Goal: Transaction & Acquisition: Download file/media

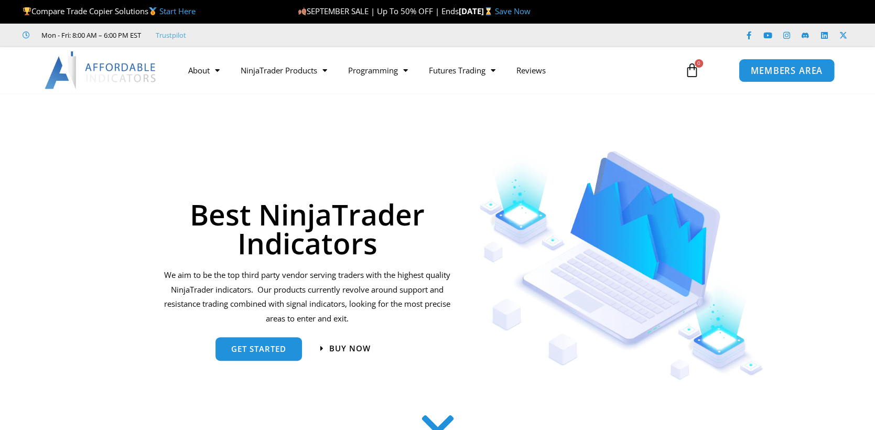
click at [804, 69] on span "MEMBERS AREA" at bounding box center [786, 70] width 72 height 9
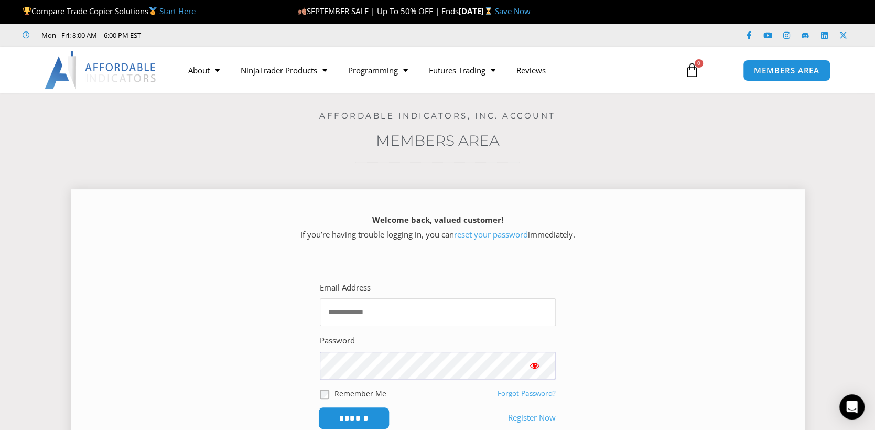
type input "**********"
click at [350, 414] on input "******" at bounding box center [354, 418] width 72 height 23
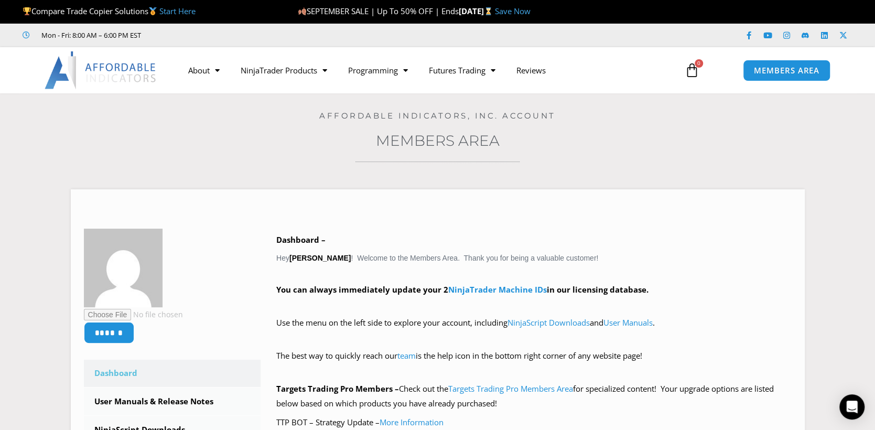
scroll to position [4, 0]
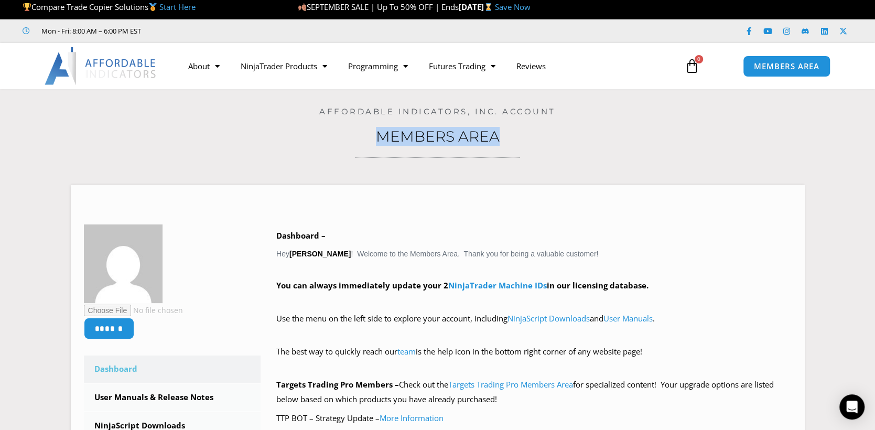
drag, startPoint x: 867, startPoint y: 100, endPoint x: 872, endPoint y: 216, distance: 116.4
click at [872, 216] on section "Home / Members Area Affordable Indicators, Inc. Account Members Area ****** Das…" at bounding box center [437, 363] width 875 height 548
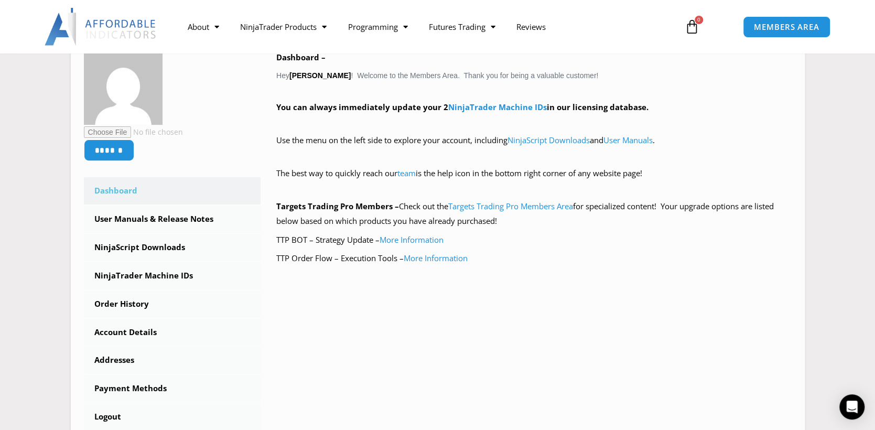
scroll to position [181, 0]
click at [163, 247] on link "NinjaScript Downloads" at bounding box center [172, 248] width 177 height 27
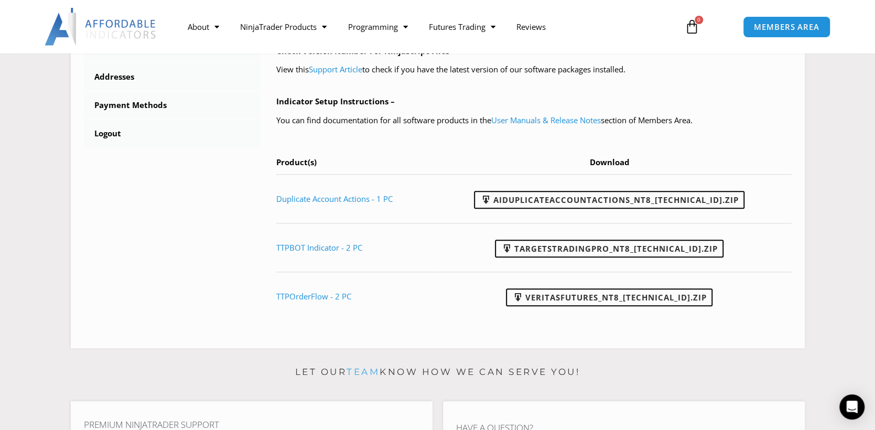
scroll to position [422, 0]
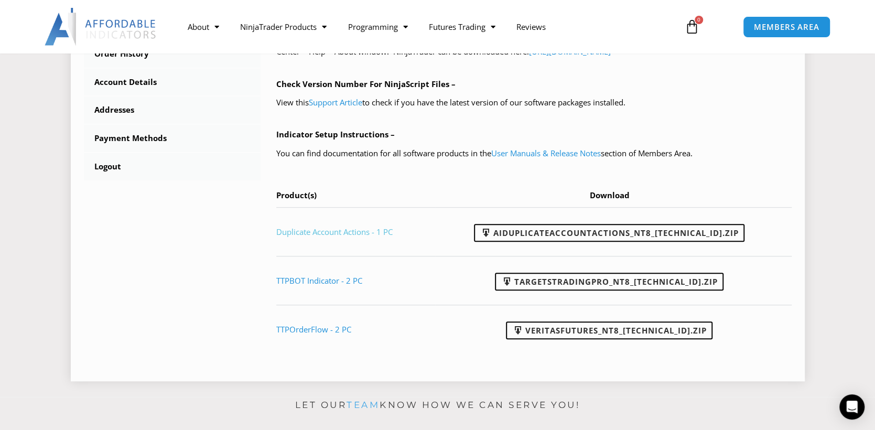
click at [308, 231] on link "Duplicate Account Actions - 1 PC" at bounding box center [334, 231] width 116 height 10
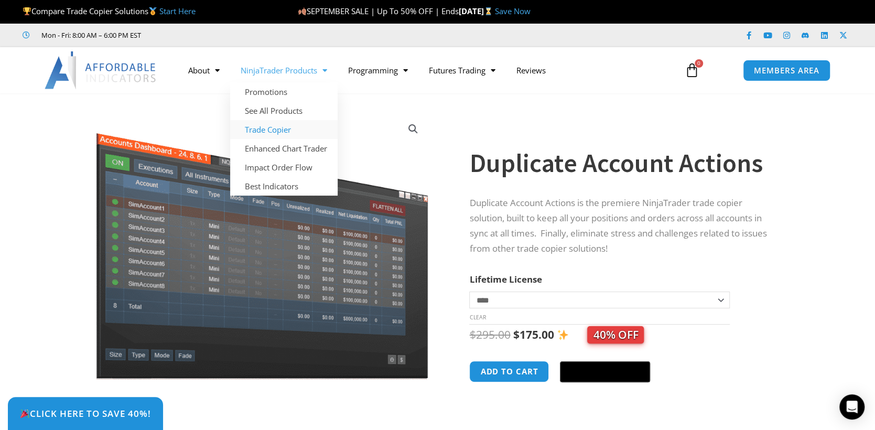
click at [257, 130] on link "Trade Copier" at bounding box center [283, 129] width 107 height 19
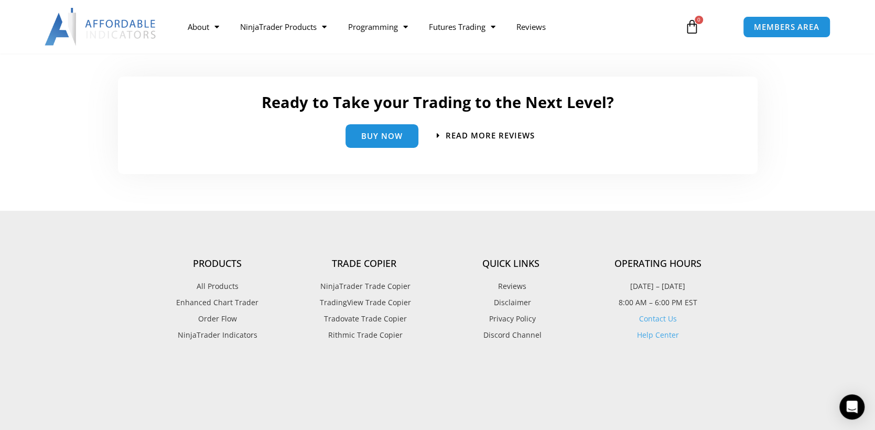
scroll to position [2390, 0]
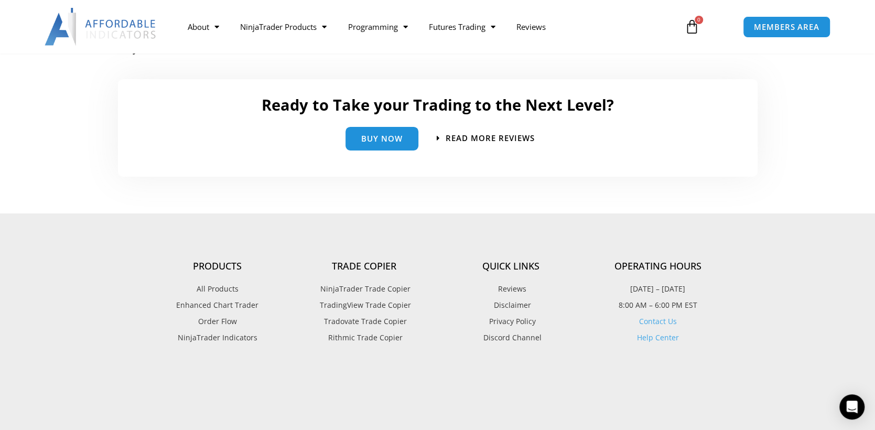
click at [379, 289] on span "NinjaTrader Trade Copier" at bounding box center [364, 289] width 93 height 14
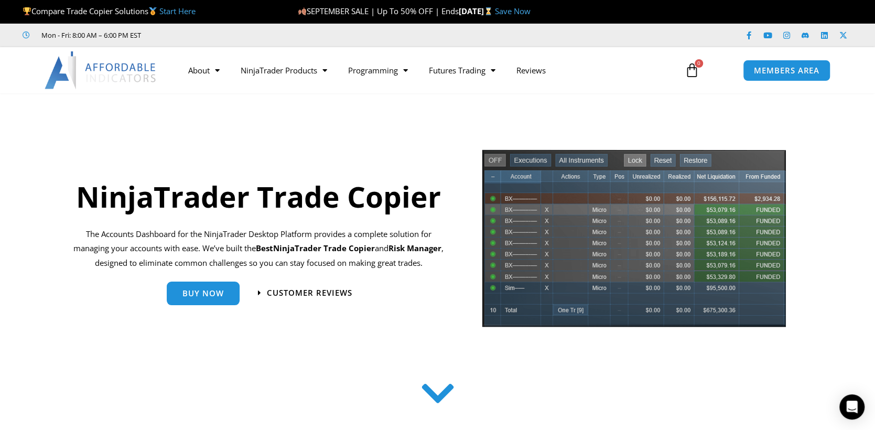
click at [175, 12] on link "Start Here" at bounding box center [177, 11] width 36 height 10
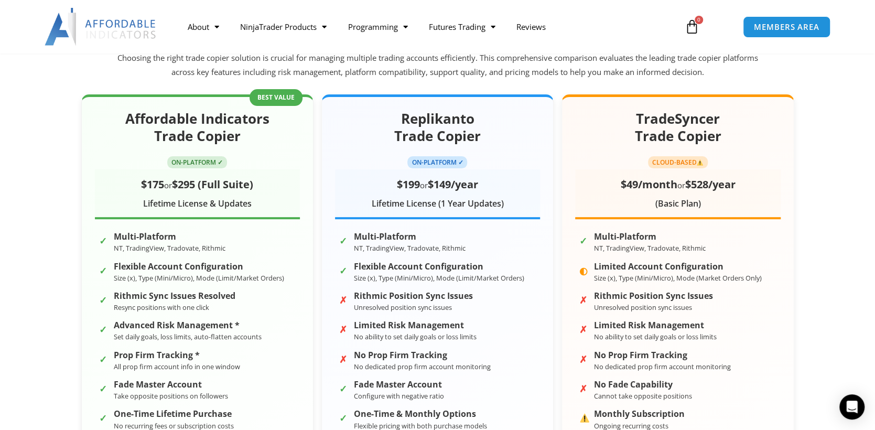
scroll to position [144, 0]
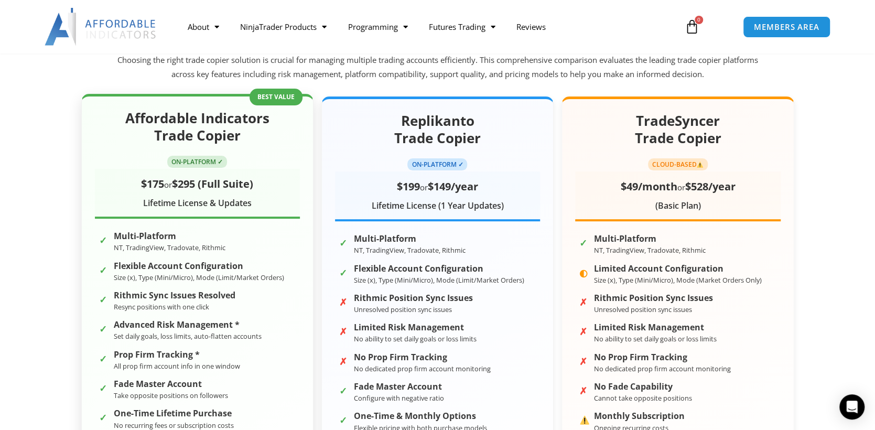
click at [194, 132] on h2 "Affordable Indicators Trade Copier" at bounding box center [197, 128] width 205 height 36
click at [193, 161] on span "ON-PLATFORM ✓" at bounding box center [197, 162] width 60 height 12
click at [280, 95] on div "Affordable Indicators Trade Copier ON-PLATFORM ✓ $175 or $295 (Full Suite) Life…" at bounding box center [197, 303] width 232 height 419
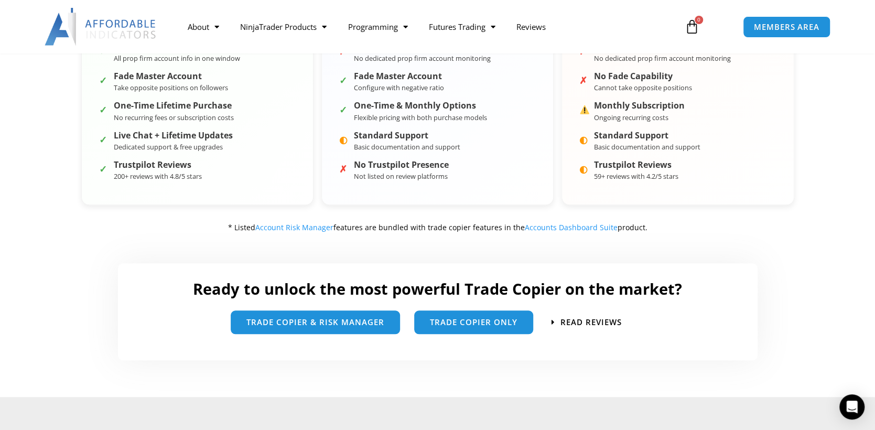
scroll to position [455, 0]
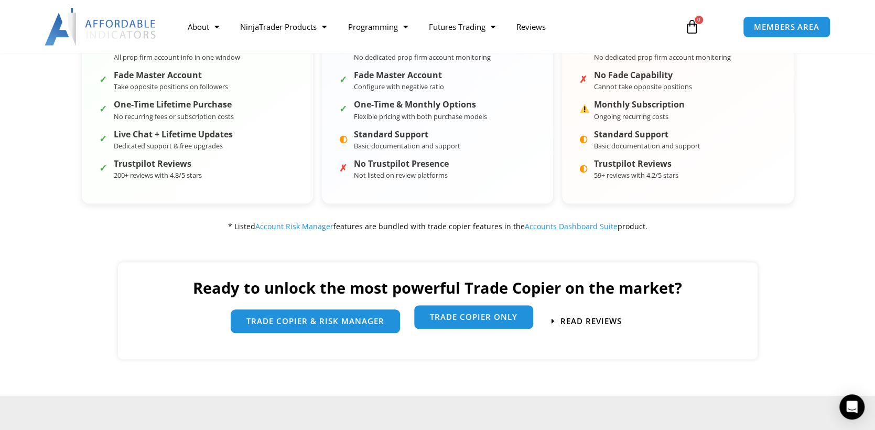
click at [484, 316] on span "Trade Copier Only" at bounding box center [474, 317] width 88 height 8
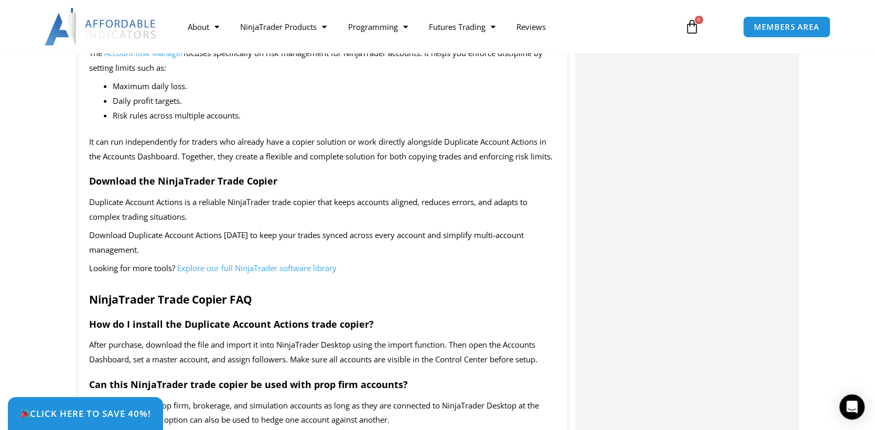
scroll to position [1592, 0]
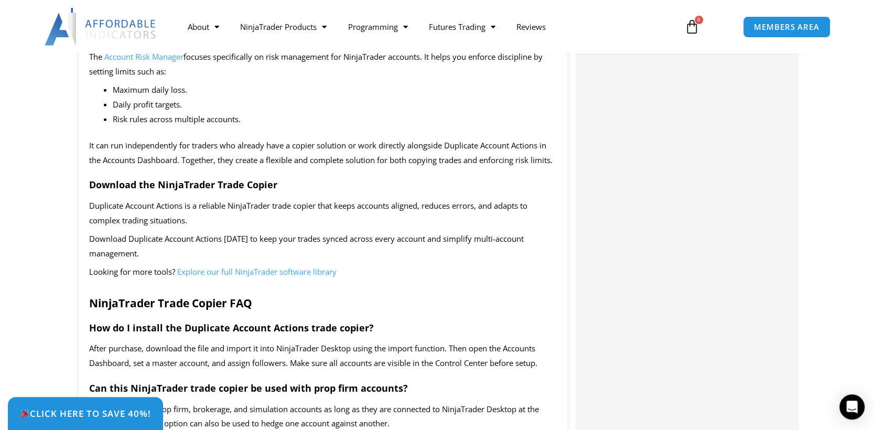
click at [128, 191] on strong "Download the NinjaTrader Trade Copier" at bounding box center [183, 184] width 188 height 13
click at [125, 191] on strong "Download the NinjaTrader Trade Copier" at bounding box center [183, 184] width 188 height 13
click at [221, 191] on strong "Download the NinjaTrader Trade Copier" at bounding box center [183, 184] width 188 height 13
click at [178, 191] on strong "Download the NinjaTrader Trade Copier" at bounding box center [183, 184] width 188 height 13
click at [148, 225] on span "Duplicate Account Actions is a reliable NinjaTrader trade copier that keeps acc…" at bounding box center [308, 212] width 438 height 25
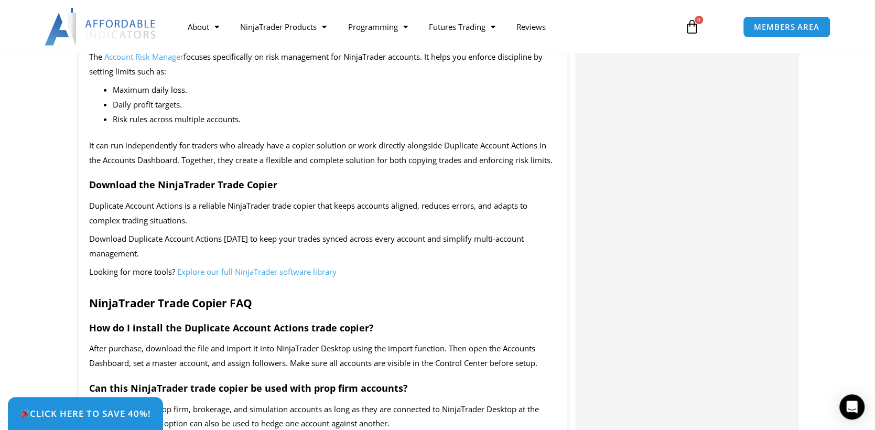
click at [146, 225] on span "Duplicate Account Actions is a reliable NinjaTrader trade copier that keeps acc…" at bounding box center [308, 212] width 438 height 25
click at [152, 224] on span "Duplicate Account Actions is a reliable NinjaTrader trade copier that keeps acc…" at bounding box center [308, 212] width 438 height 25
click at [162, 191] on strong "Download the NinjaTrader Trade Copier" at bounding box center [183, 184] width 188 height 13
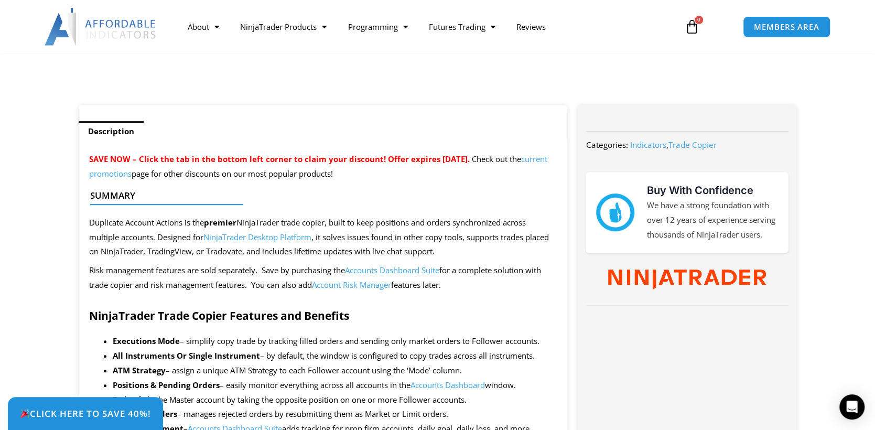
scroll to position [339, 0]
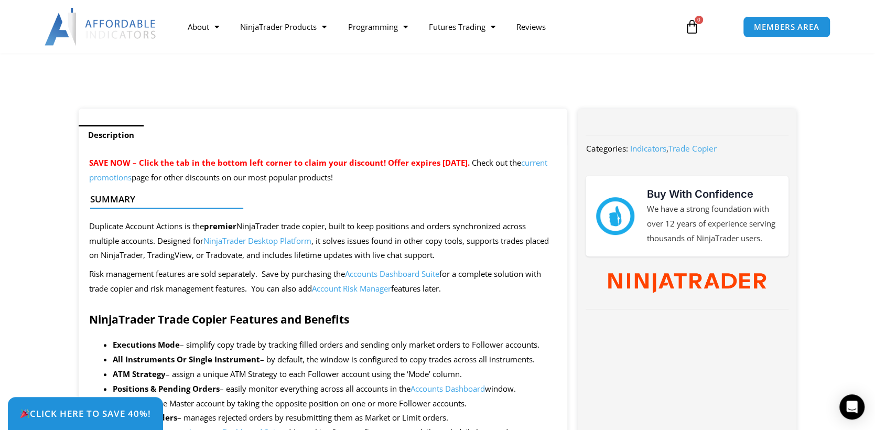
click at [683, 147] on link "Trade Copier" at bounding box center [692, 148] width 48 height 10
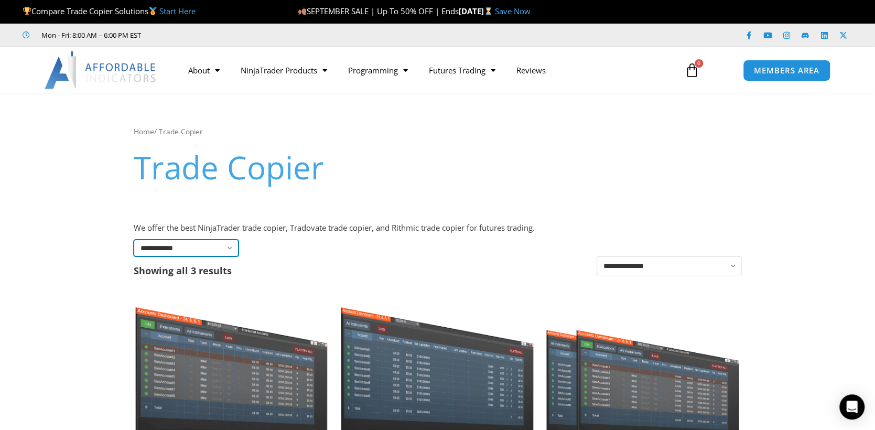
click at [230, 247] on select "**********" at bounding box center [186, 247] width 105 height 17
click at [300, 266] on div "**********" at bounding box center [438, 322] width 608 height 395
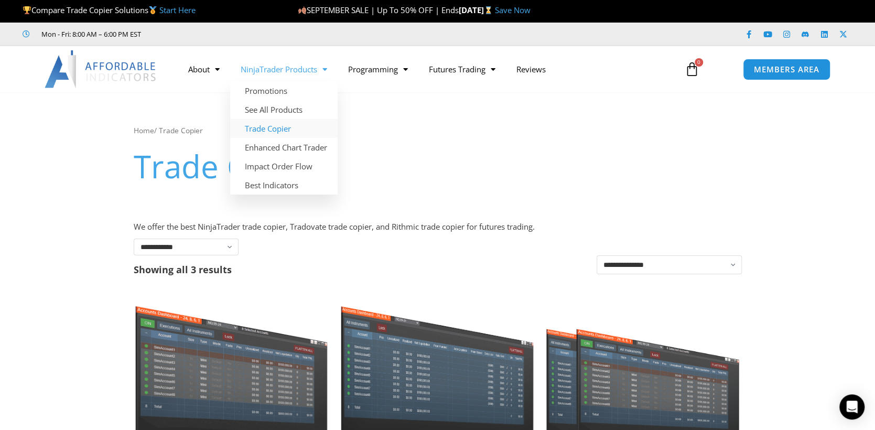
click at [268, 129] on link "Trade Copier" at bounding box center [283, 128] width 107 height 19
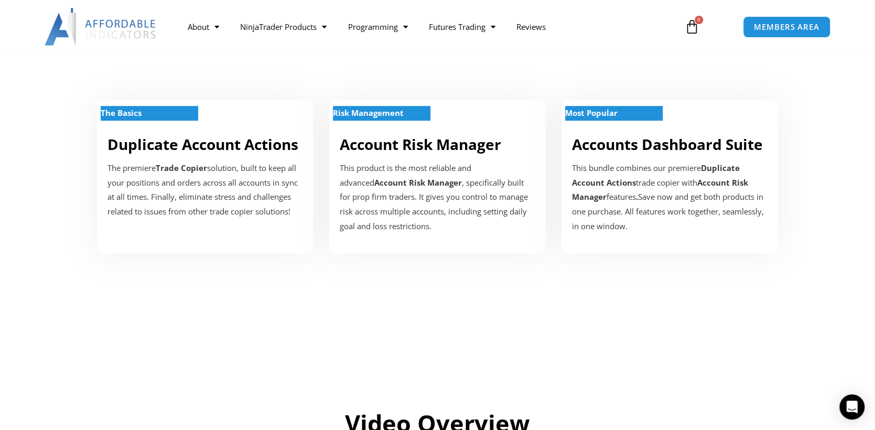
scroll to position [361, 0]
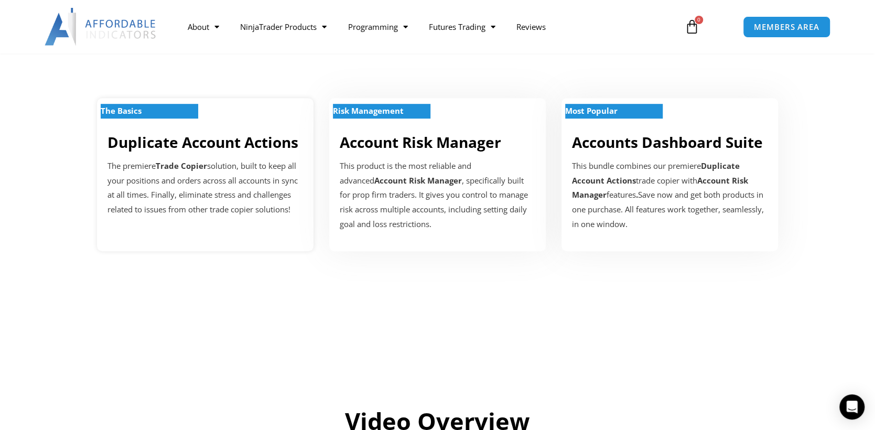
click at [191, 167] on strong "Trade Copier" at bounding box center [181, 165] width 51 height 10
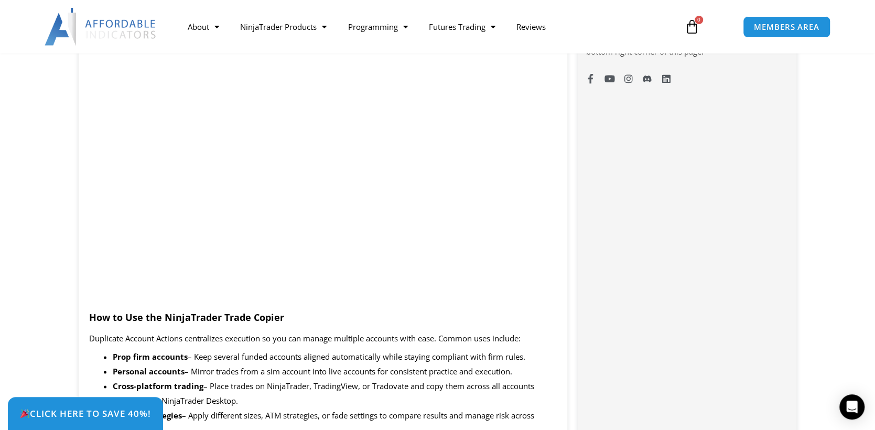
scroll to position [835, 0]
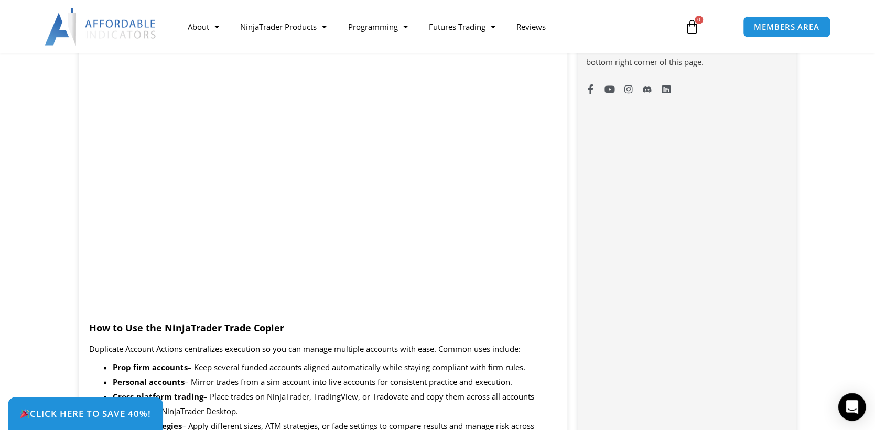
click at [852, 402] on icon "Open Intercom Messenger" at bounding box center [851, 407] width 12 height 14
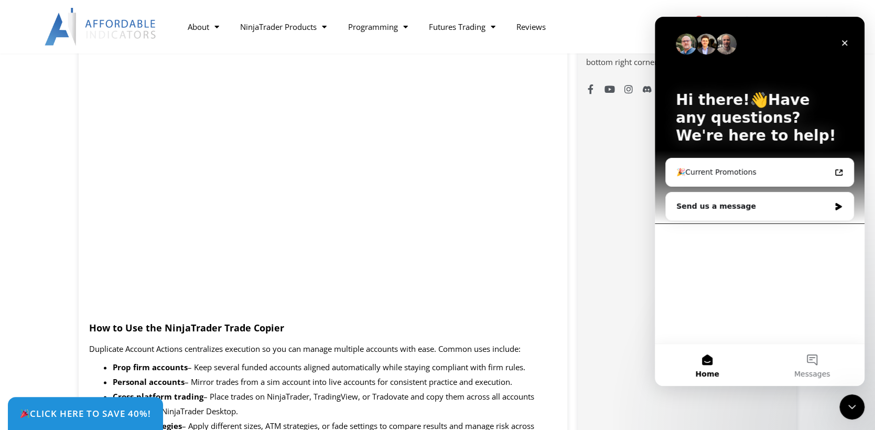
scroll to position [0, 0]
click at [837, 204] on icon "Intercom messenger" at bounding box center [838, 206] width 6 height 7
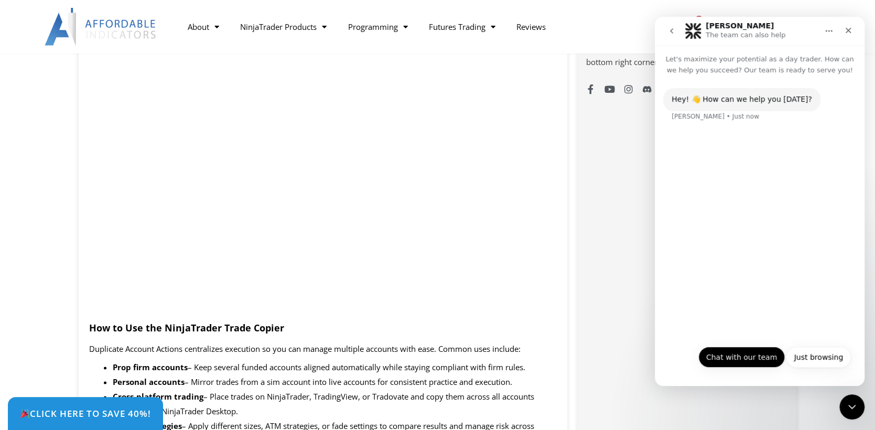
click at [732, 356] on button "Chat with our team" at bounding box center [741, 356] width 86 height 21
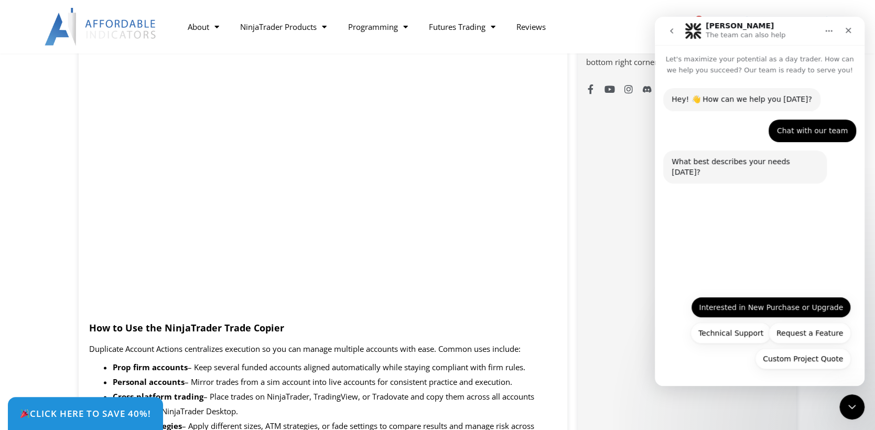
click at [773, 308] on button "Interested in New Purchase or Upgrade" at bounding box center [771, 307] width 160 height 21
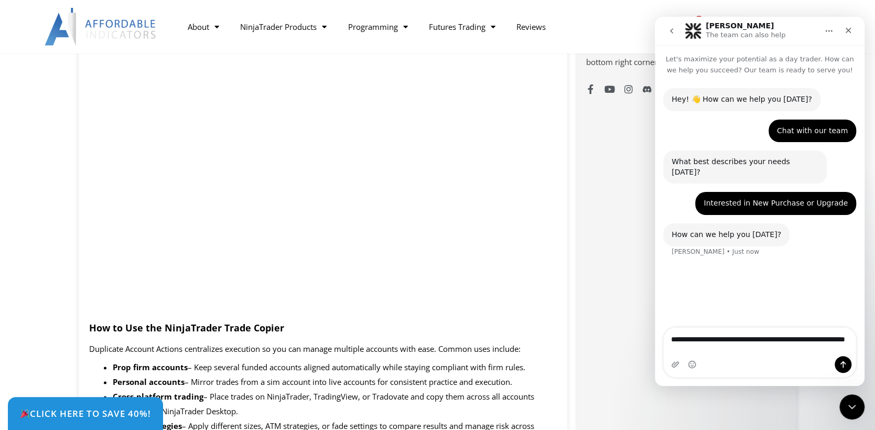
type textarea "**********"
click at [843, 364] on icon "Send a message…" at bounding box center [842, 364] width 8 height 8
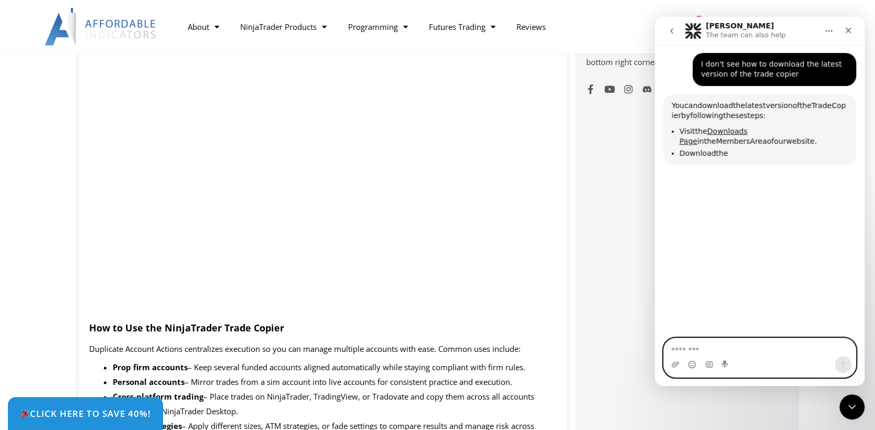
scroll to position [202, 0]
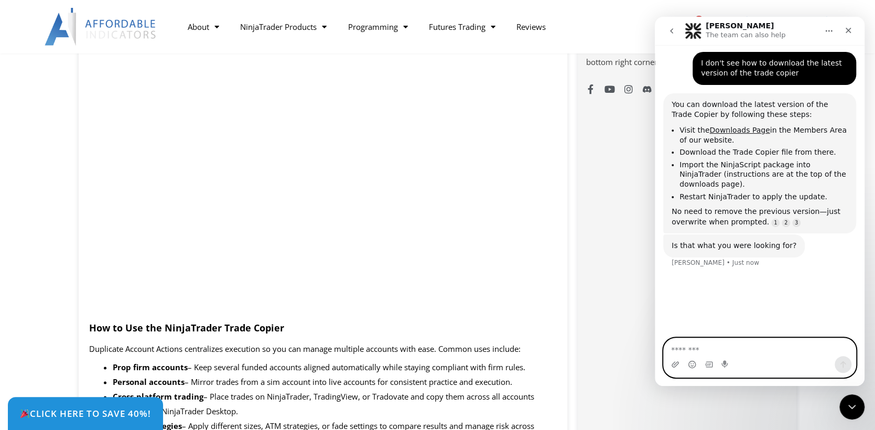
click at [844, 355] on textarea "Message…" at bounding box center [759, 347] width 192 height 18
type textarea "***"
click at [845, 367] on icon "Send a message…" at bounding box center [842, 364] width 8 height 8
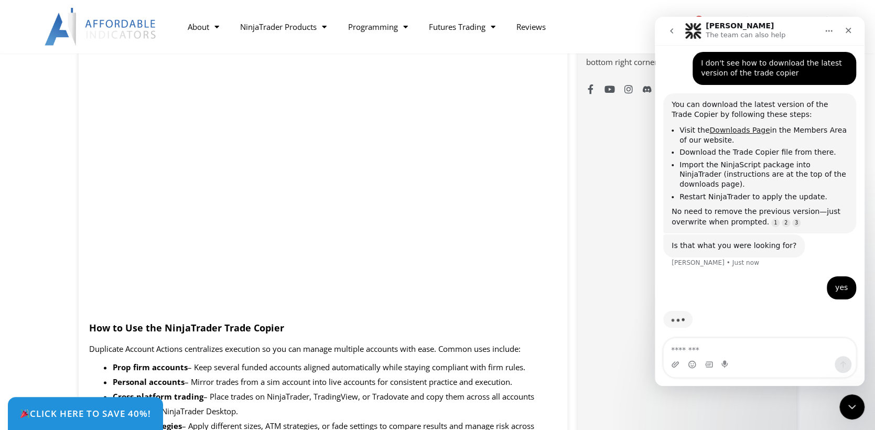
click at [730, 126] on link "Downloads Page" at bounding box center [739, 130] width 60 height 8
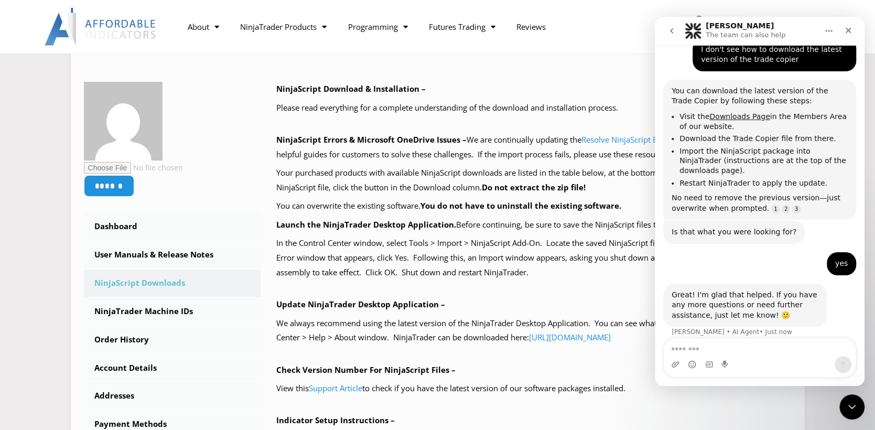
scroll to position [138, 0]
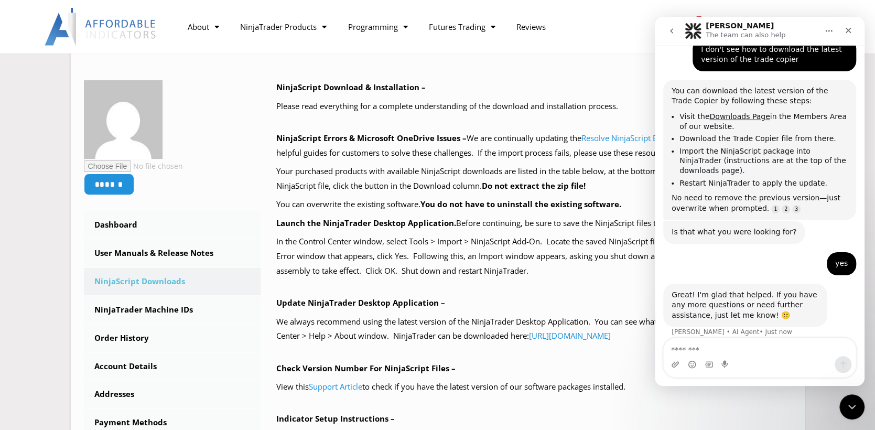
drag, startPoint x: 880, startPoint y: 84, endPoint x: 145, endPoint y: 95, distance: 735.8
click at [126, 280] on link "NinjaScript Downloads" at bounding box center [172, 281] width 177 height 27
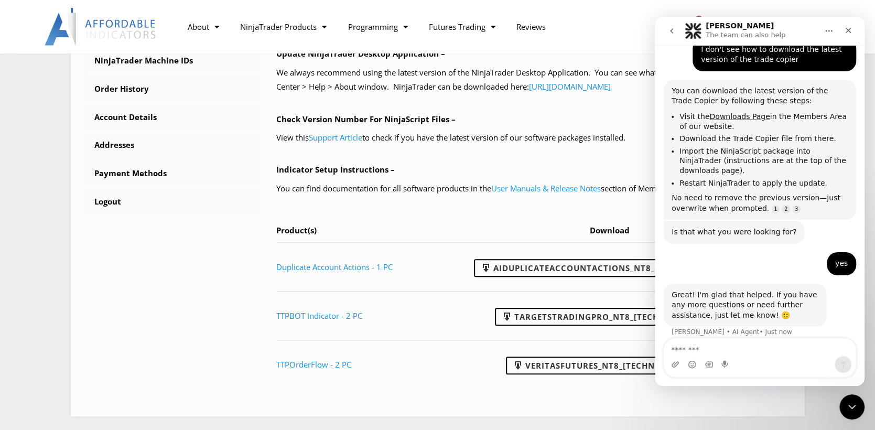
scroll to position [388, 0]
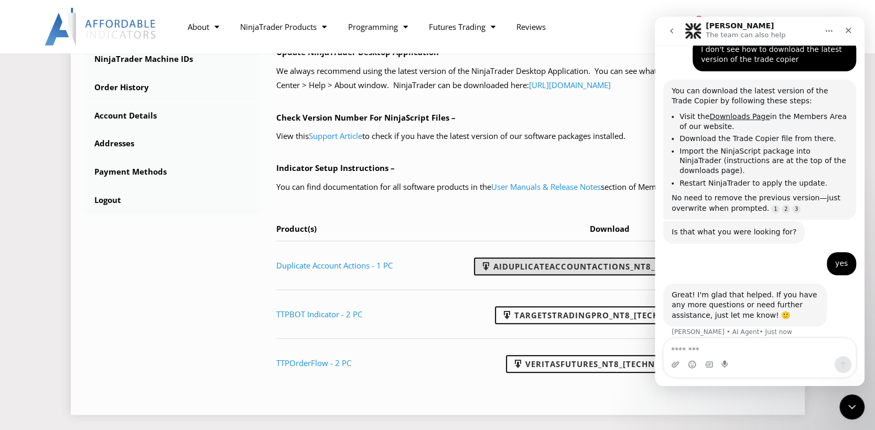
click at [552, 265] on link "AIDuplicateAccountActions_NT8_25.9.24.1.zip" at bounding box center [609, 266] width 270 height 18
click at [214, 269] on div "****** Dashboard Subscriptions User Manuals & Release Notes NinjaScript Downloa…" at bounding box center [437, 116] width 707 height 572
click at [849, 30] on icon "Close" at bounding box center [848, 30] width 8 height 8
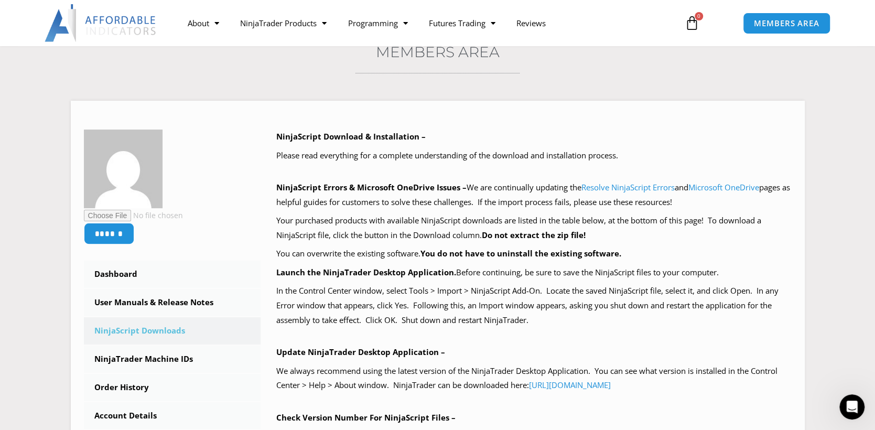
scroll to position [90, 0]
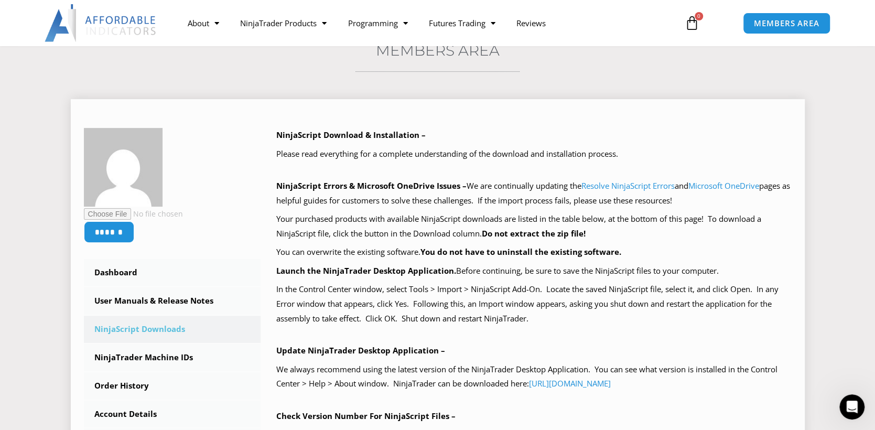
click at [350, 137] on b "NinjaScript Download & Installation –" at bounding box center [350, 134] width 149 height 10
